Goal: Navigation & Orientation: Understand site structure

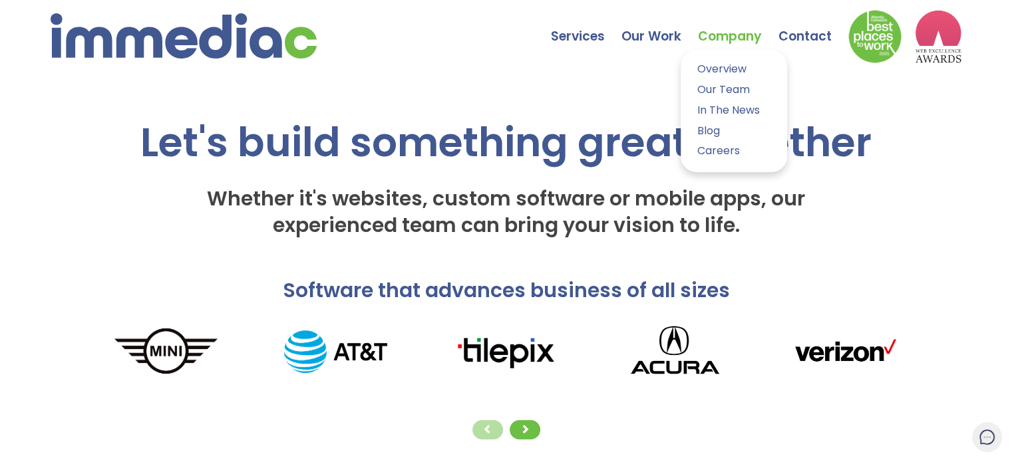
click at [717, 35] on link "Company" at bounding box center [738, 26] width 80 height 47
click at [718, 84] on link "Our Team" at bounding box center [733, 89] width 86 height 19
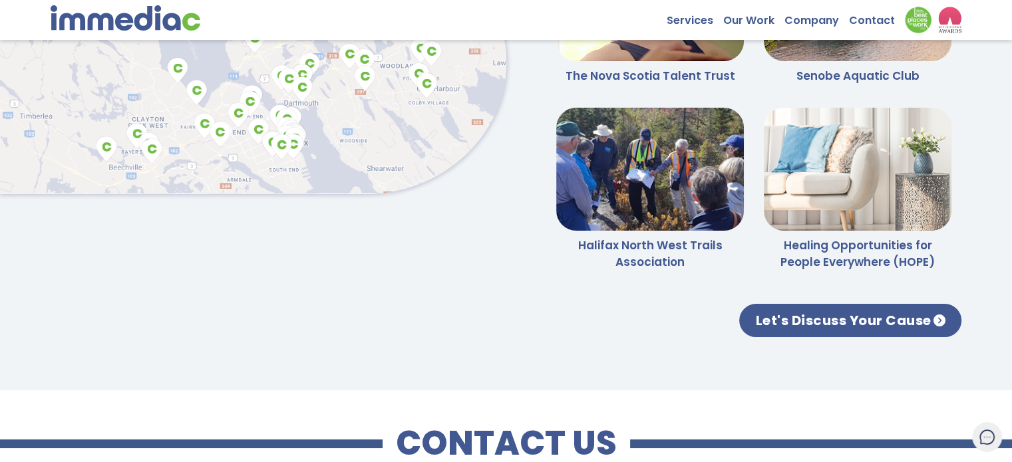
scroll to position [3230, 0]
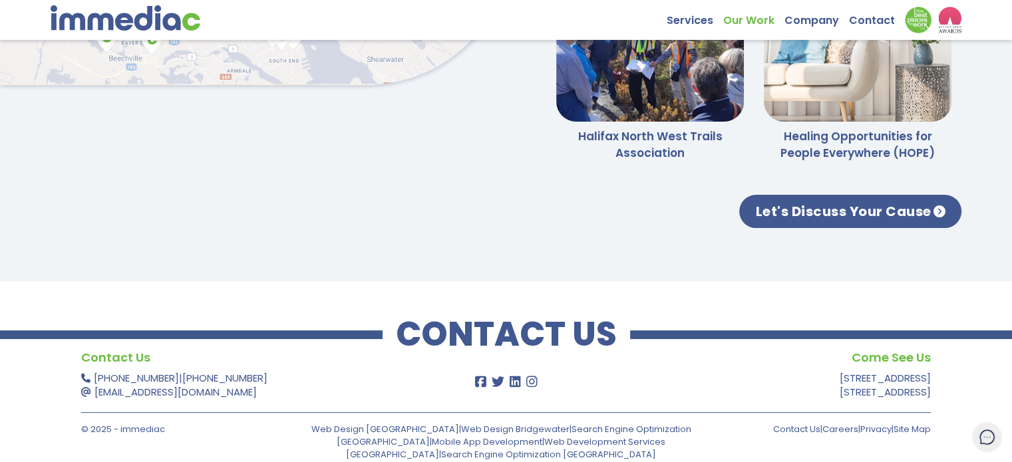
click at [748, 18] on link "Our Work" at bounding box center [753, 17] width 61 height 21
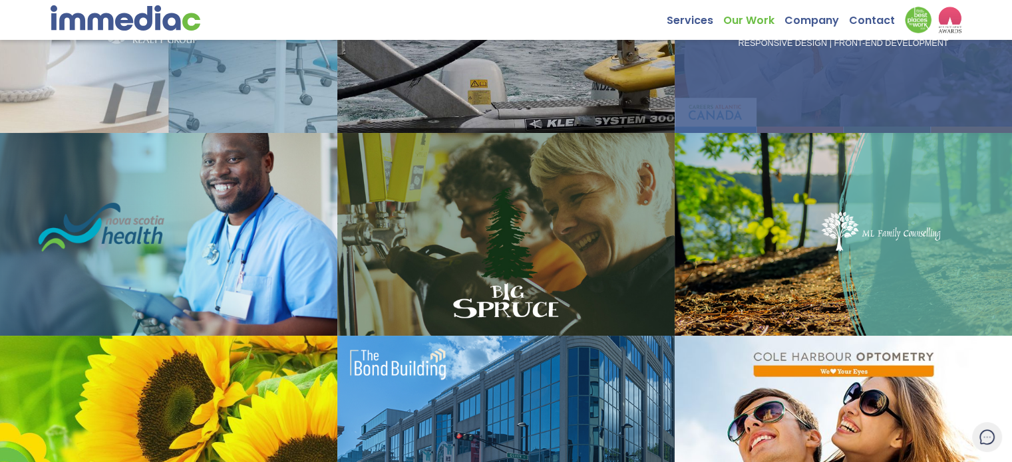
scroll to position [553, 0]
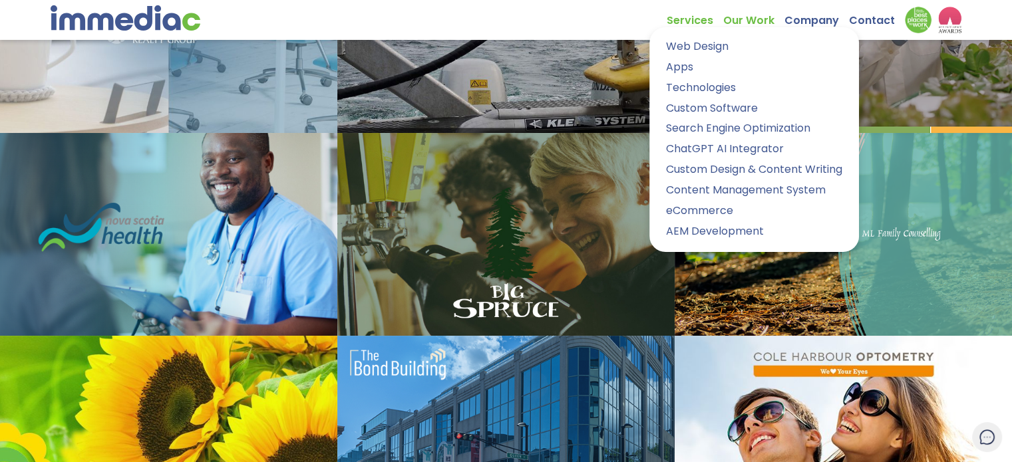
click at [706, 21] on link "Services" at bounding box center [694, 17] width 57 height 21
click at [683, 69] on link "Apps" at bounding box center [754, 67] width 190 height 19
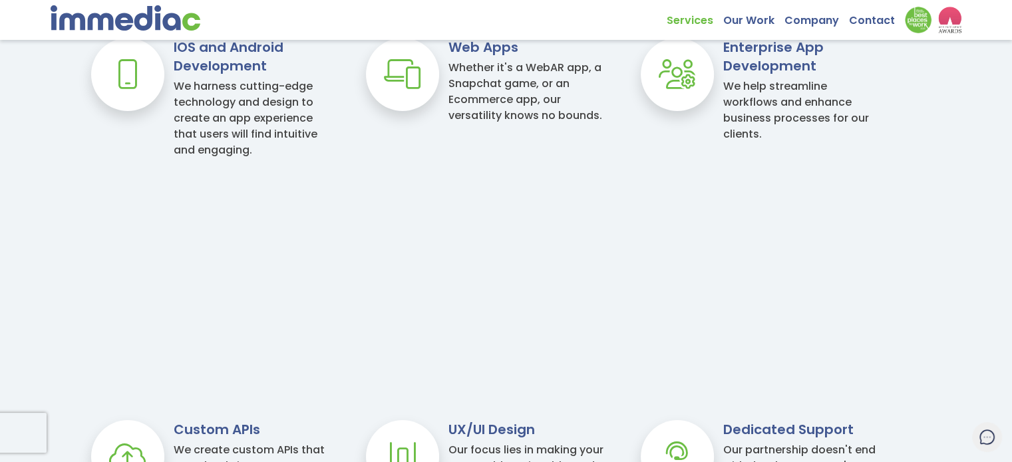
scroll to position [1043, 0]
